Goal: Task Accomplishment & Management: Complete application form

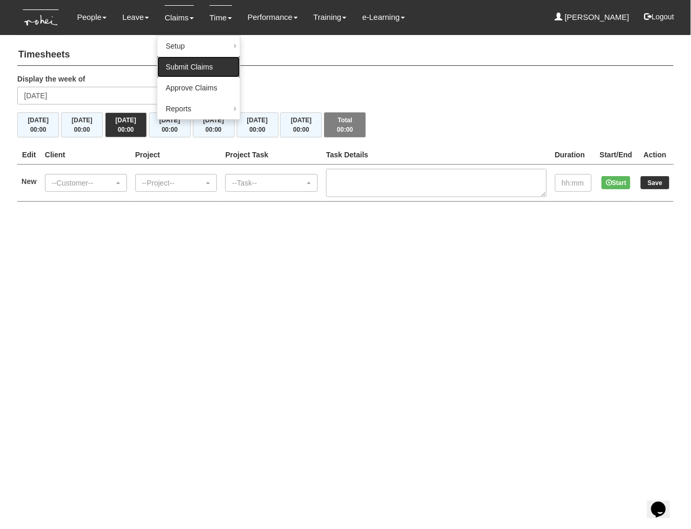
click at [193, 69] on link "Submit Claims" at bounding box center [198, 66] width 83 height 21
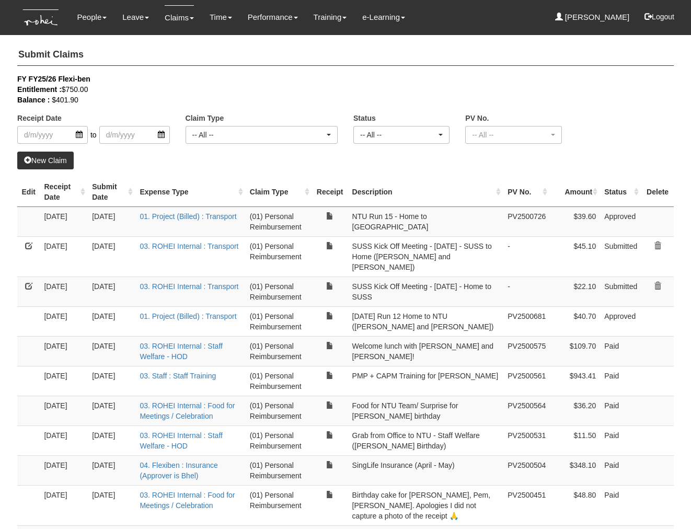
select select "50"
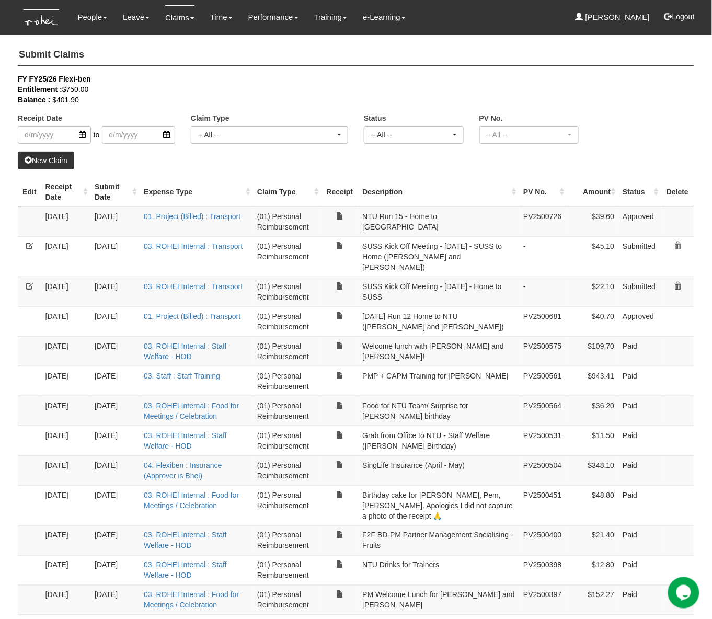
click at [64, 162] on link "New Claim" at bounding box center [46, 161] width 56 height 18
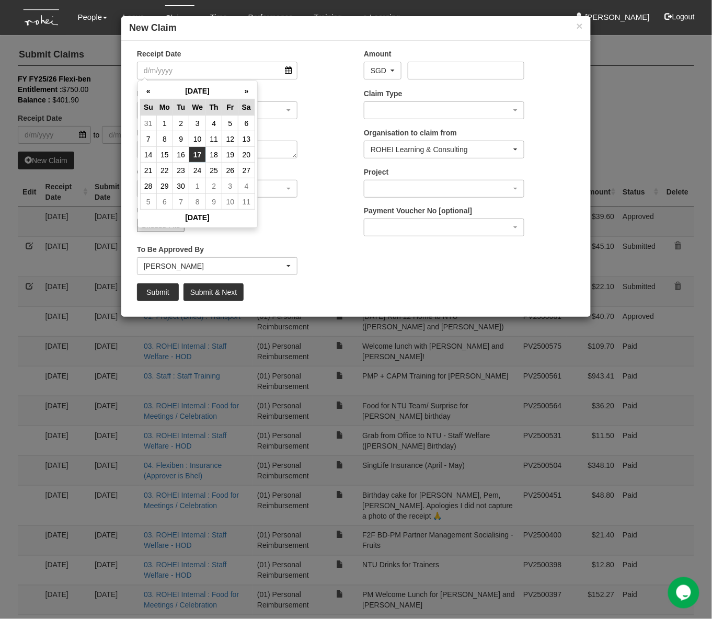
click at [198, 156] on td "17" at bounding box center [197, 155] width 17 height 16
type input "[DATE]"
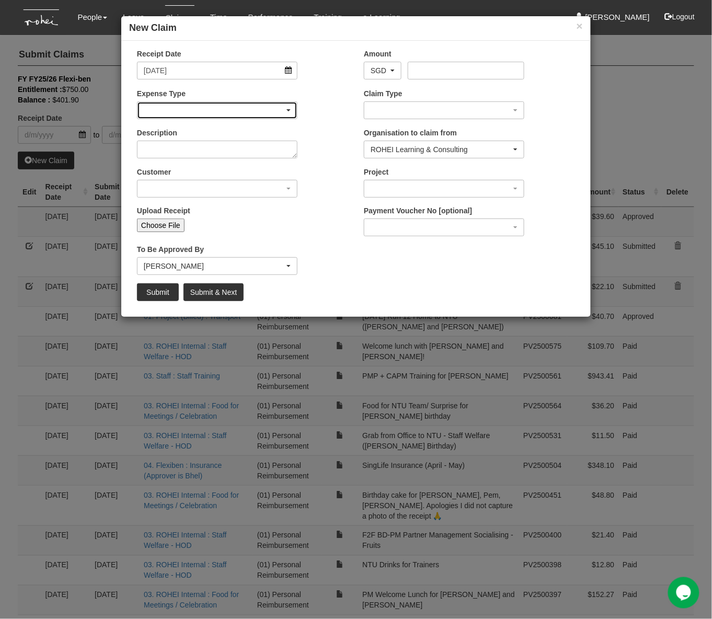
click at [236, 109] on div "button" at bounding box center [216, 110] width 159 height 17
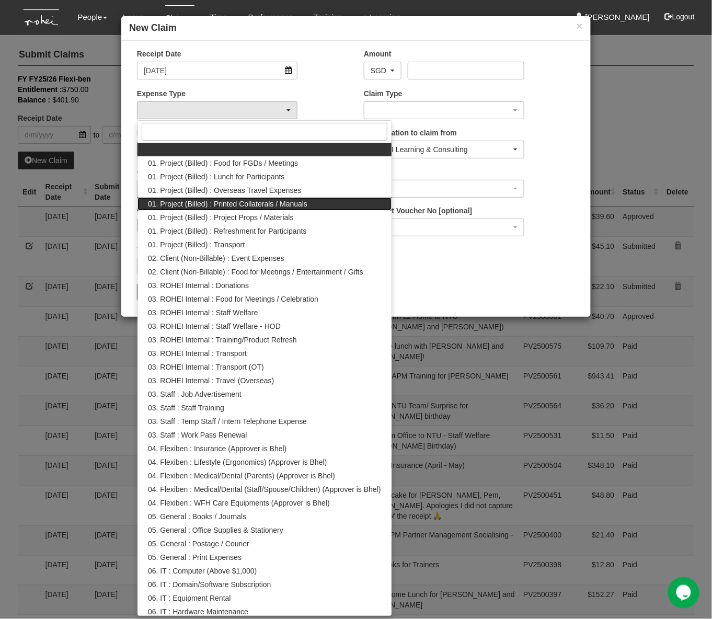
click at [277, 204] on span "01. Project (Billed) : Printed Collaterals / Manuals" at bounding box center [227, 204] width 159 height 10
select select "132"
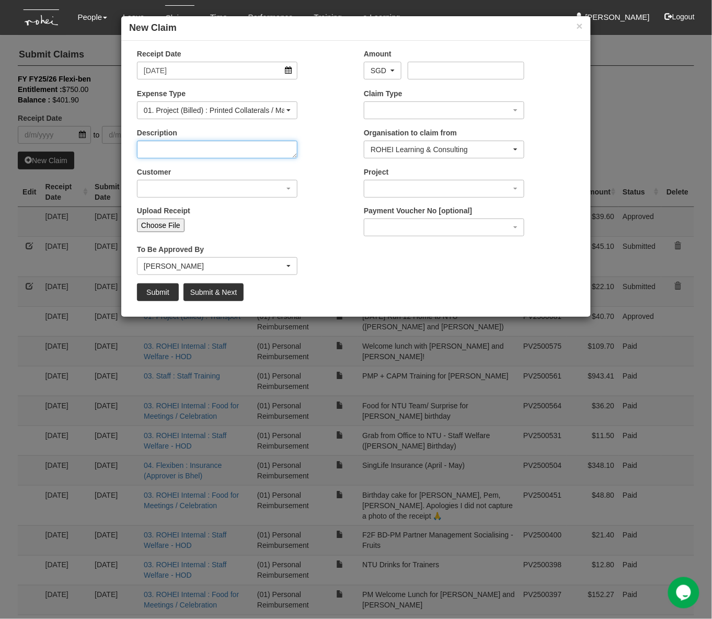
click at [218, 151] on textarea "Description" at bounding box center [217, 150] width 160 height 18
type textarea "SUSS Kick Off Meeting Follow Up - Learning Guide Draft for Client"
click at [200, 189] on div "button" at bounding box center [216, 188] width 159 height 17
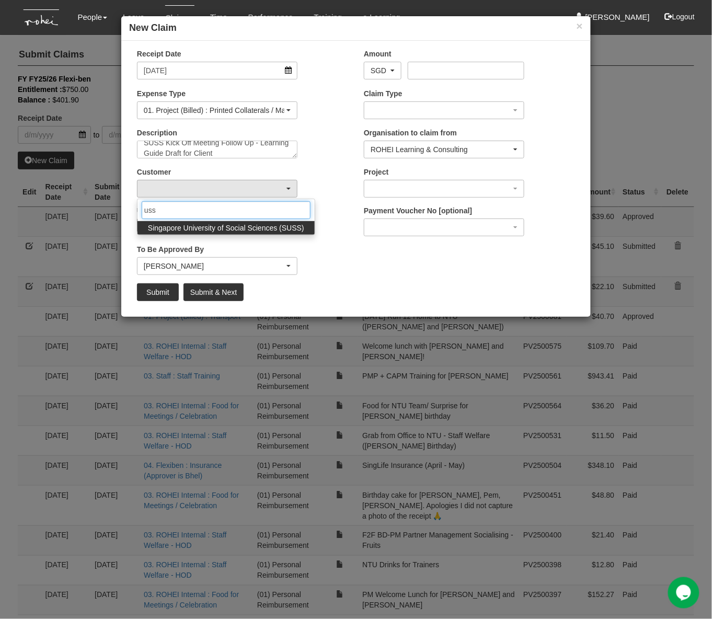
type input "uss"
click at [194, 230] on span "Singapore University of Social Sciences (SUSS)" at bounding box center [226, 228] width 156 height 10
select select "457"
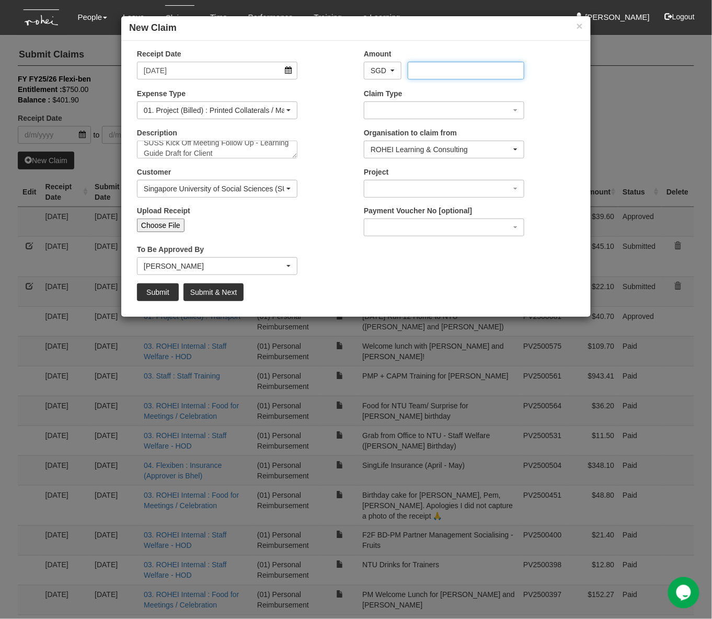
click at [433, 73] on input "Amount" at bounding box center [466, 71] width 116 height 18
type input "13.10"
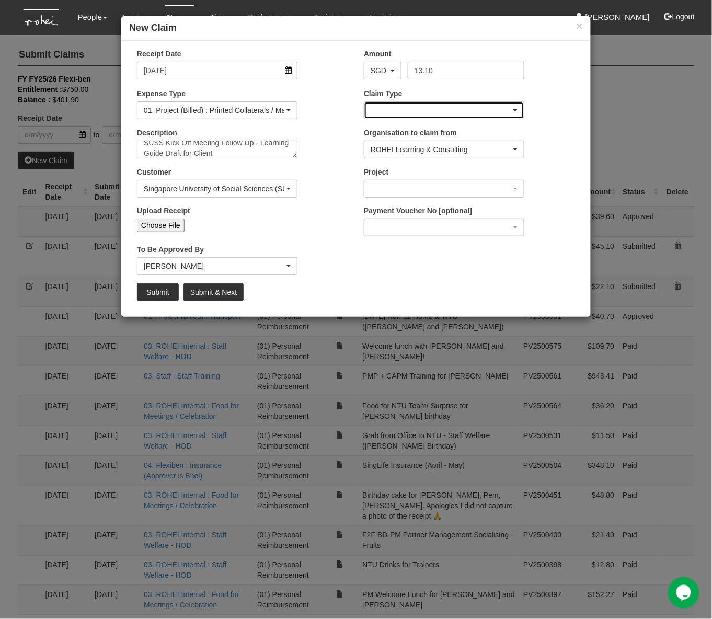
click at [437, 105] on div "button" at bounding box center [443, 110] width 159 height 17
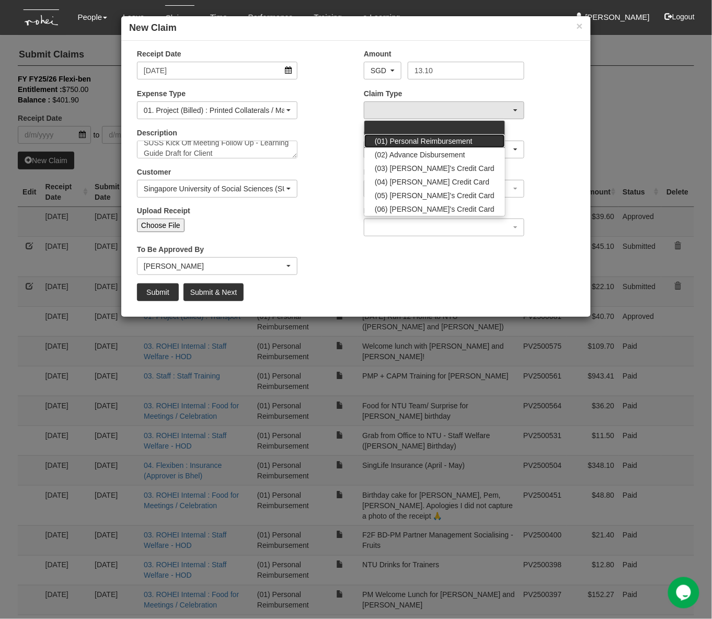
click at [438, 137] on span "(01) Personal Reimbursement" at bounding box center [424, 141] width 98 height 10
select select "14"
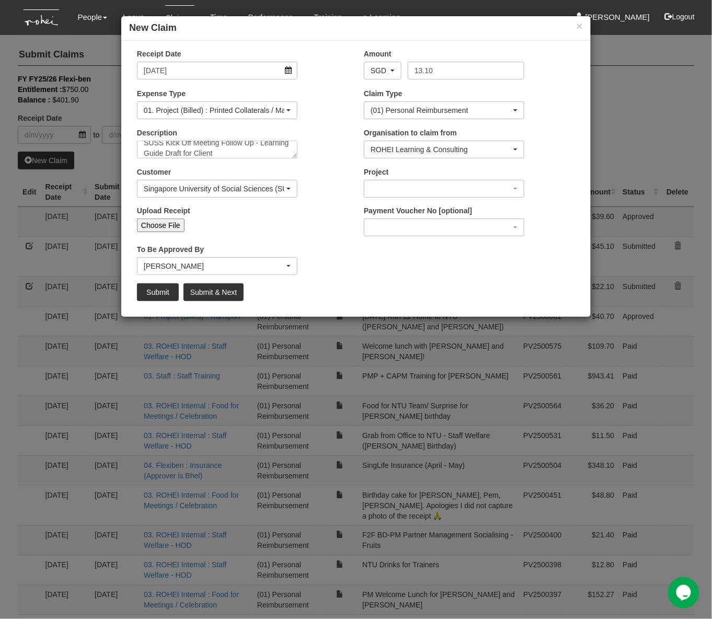
click at [162, 224] on input "Choose File" at bounding box center [161, 225] width 48 height 14
type input "C:\fakepath\Learning Guide for SUSS client meeting.pdf"
type input "Choose Another File"
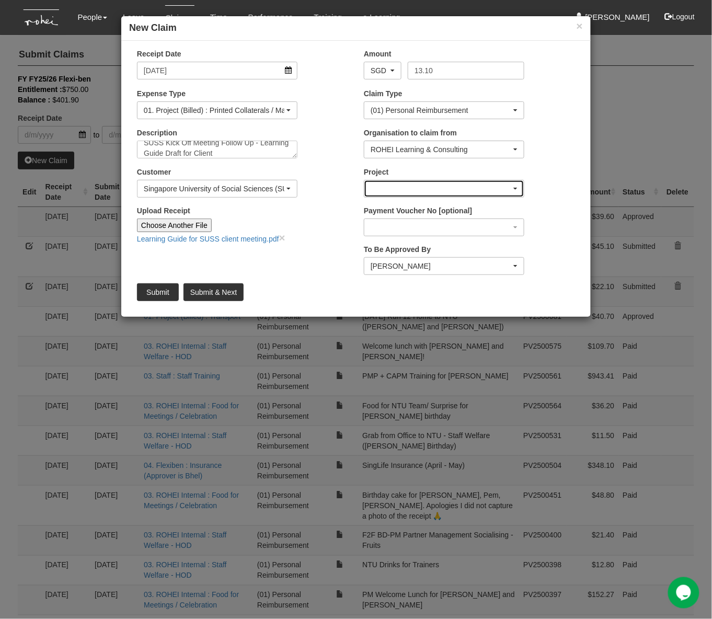
click at [422, 189] on div "button" at bounding box center [443, 188] width 159 height 17
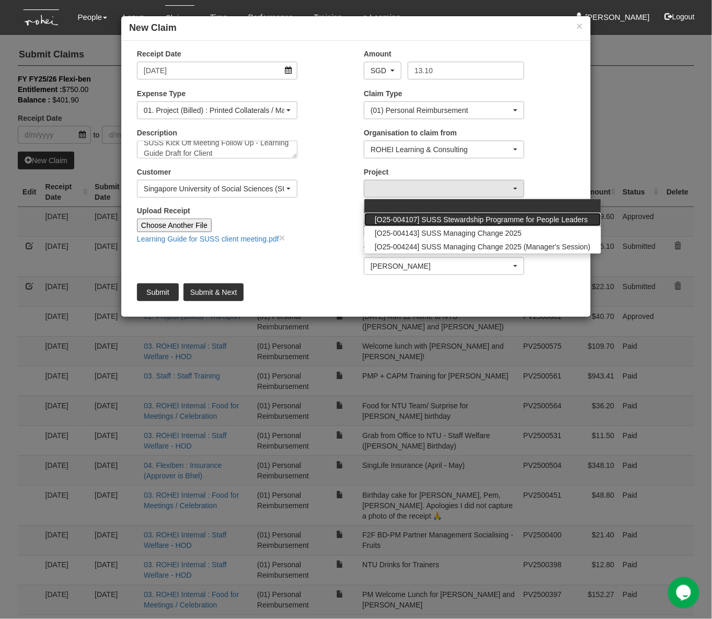
click at [454, 215] on span "[O25-004107] SUSS Stewardship Programme for People Leaders" at bounding box center [481, 219] width 213 height 10
select select "2732"
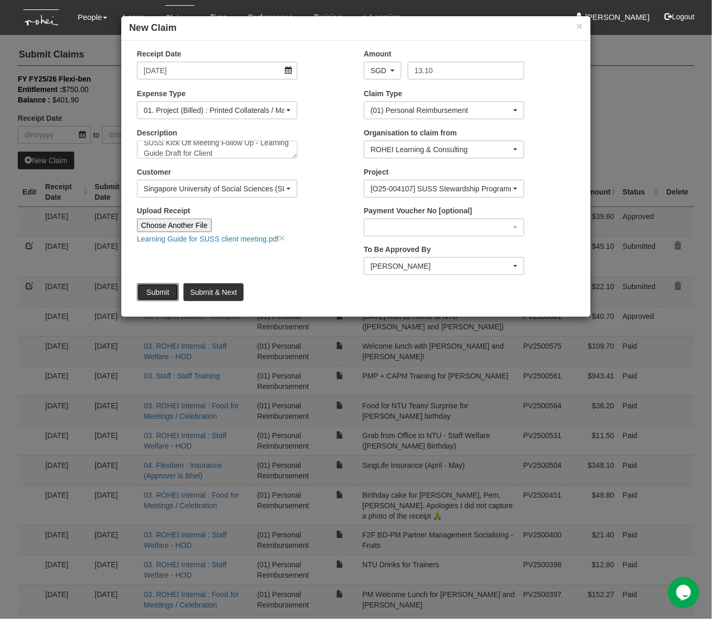
drag, startPoint x: 148, startPoint y: 293, endPoint x: 321, endPoint y: 203, distance: 194.7
click at [323, 49] on div "Receipt Date [DATE] Amount AED AFN ALL AMD ANG AOA ARS AUD AWG AZN BAM BBD BDT …" at bounding box center [356, 49] width 454 height 0
drag, startPoint x: 398, startPoint y: 268, endPoint x: 388, endPoint y: 267, distance: 9.5
click at [388, 267] on div "[PERSON_NAME]" at bounding box center [440, 266] width 141 height 10
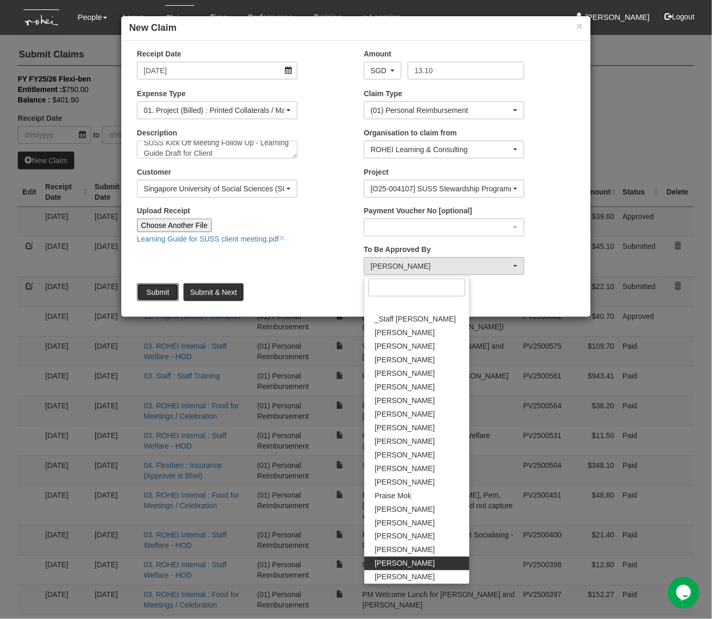
click at [145, 298] on input "Submit" at bounding box center [158, 292] width 42 height 18
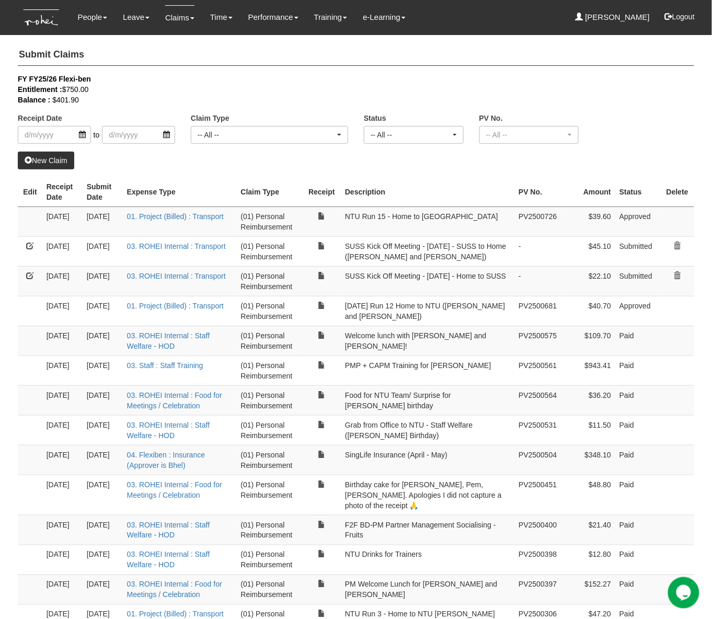
select select "50"
